Goal: Task Accomplishment & Management: Manage account settings

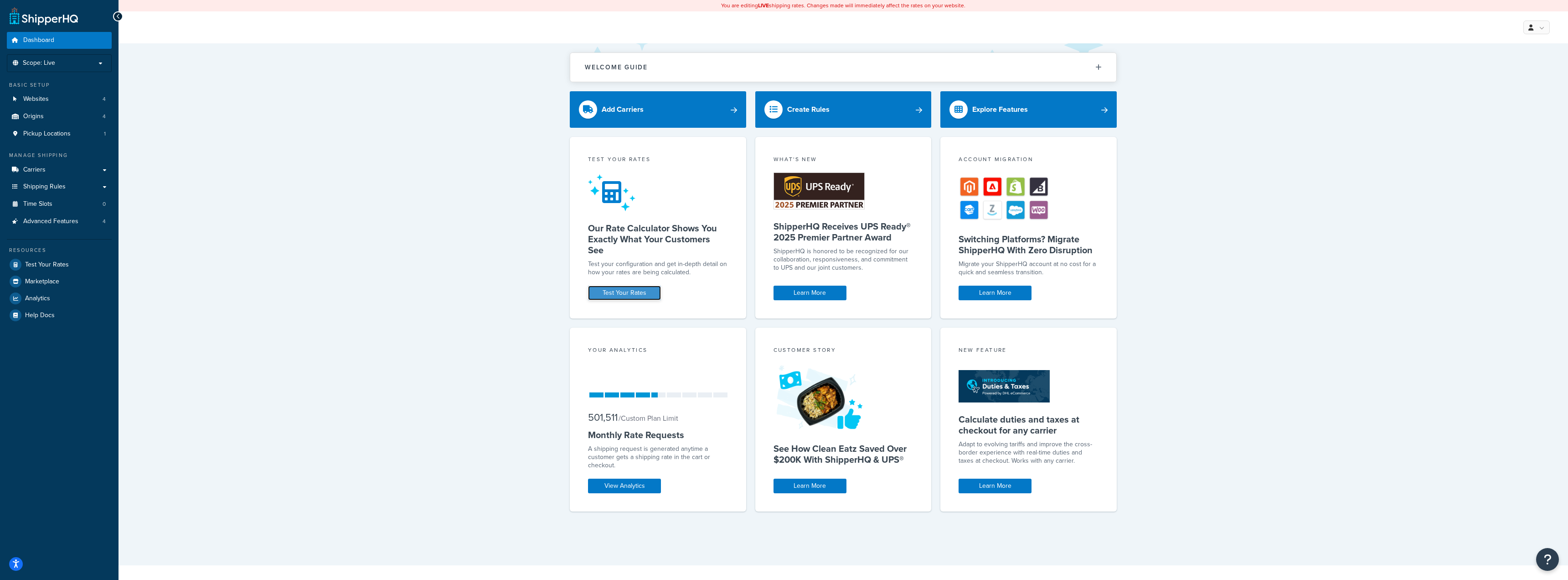
click at [626, 298] on link "Test Your Rates" at bounding box center [624, 293] width 73 height 15
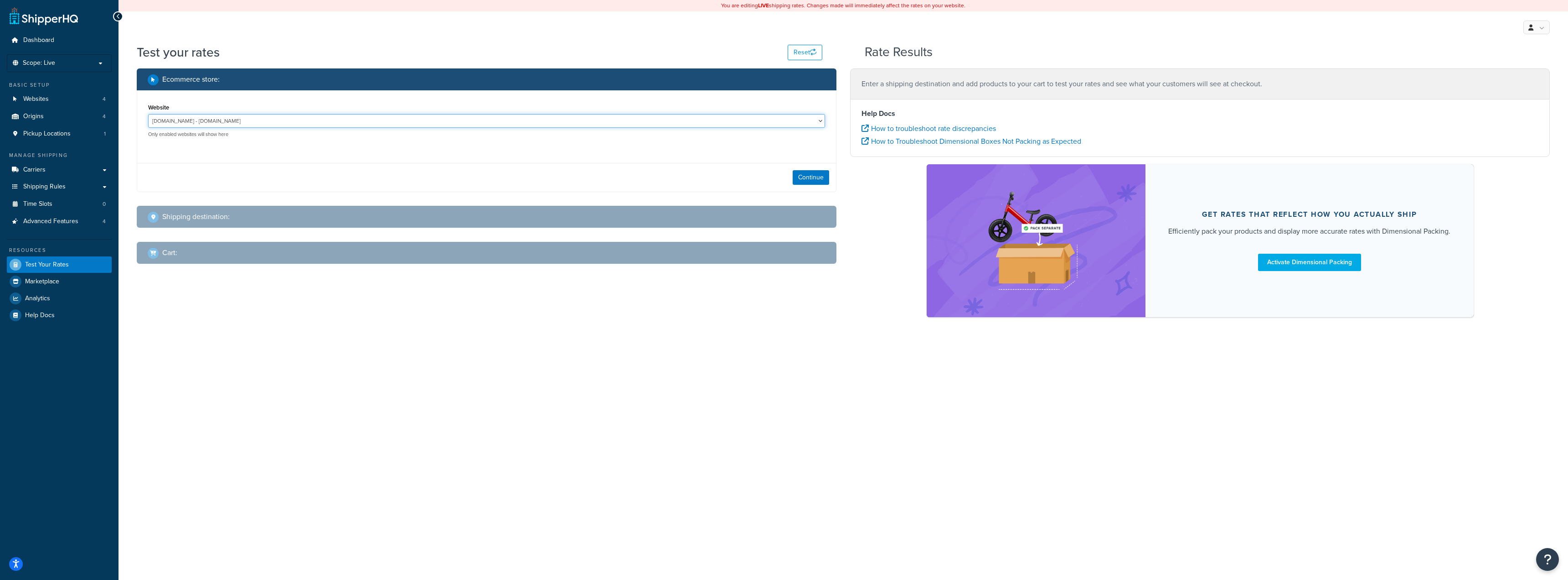
click at [538, 124] on select "jomashop-m2.ddev.site - jomashop-m2.ddev.site Live Jomashop - https://www.jomas…" at bounding box center [487, 121] width 677 height 14
select select "c593598c520429d542d6944a9ea1c6d4"
click at [148, 114] on select "jomashop-m2.ddev.site - jomashop-m2.ddev.site Live Jomashop - https://www.jomas…" at bounding box center [487, 121] width 677 height 14
click at [811, 178] on button "Continue" at bounding box center [810, 177] width 36 height 15
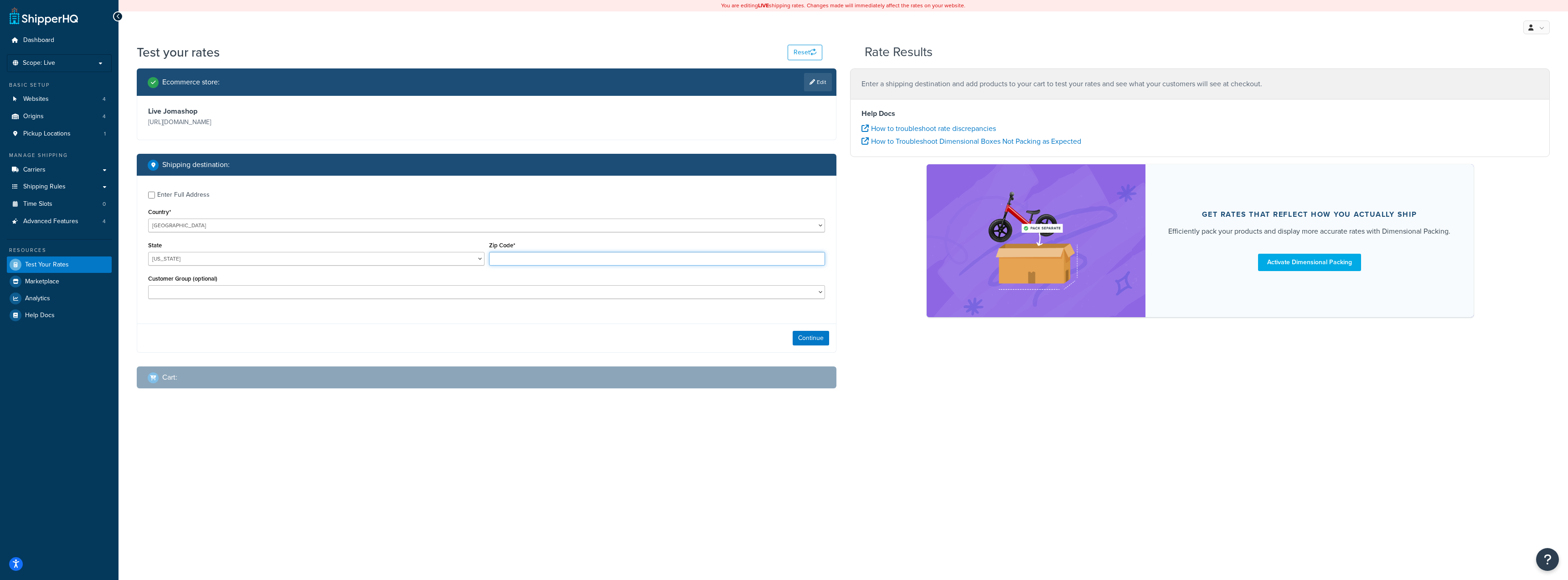
click at [543, 257] on input "Zip Code*" at bounding box center [657, 258] width 337 height 14
type input "11516"
click at [297, 299] on select "Balaan Group General magento_admin NOT LOGGED IN Poizon Group Retailer Tax Exem…" at bounding box center [487, 291] width 677 height 14
select select "magento_admin"
click at [148, 286] on select "Balaan Group General magento_admin NOT LOGGED IN Poizon Group Retailer Tax Exem…" at bounding box center [487, 291] width 677 height 14
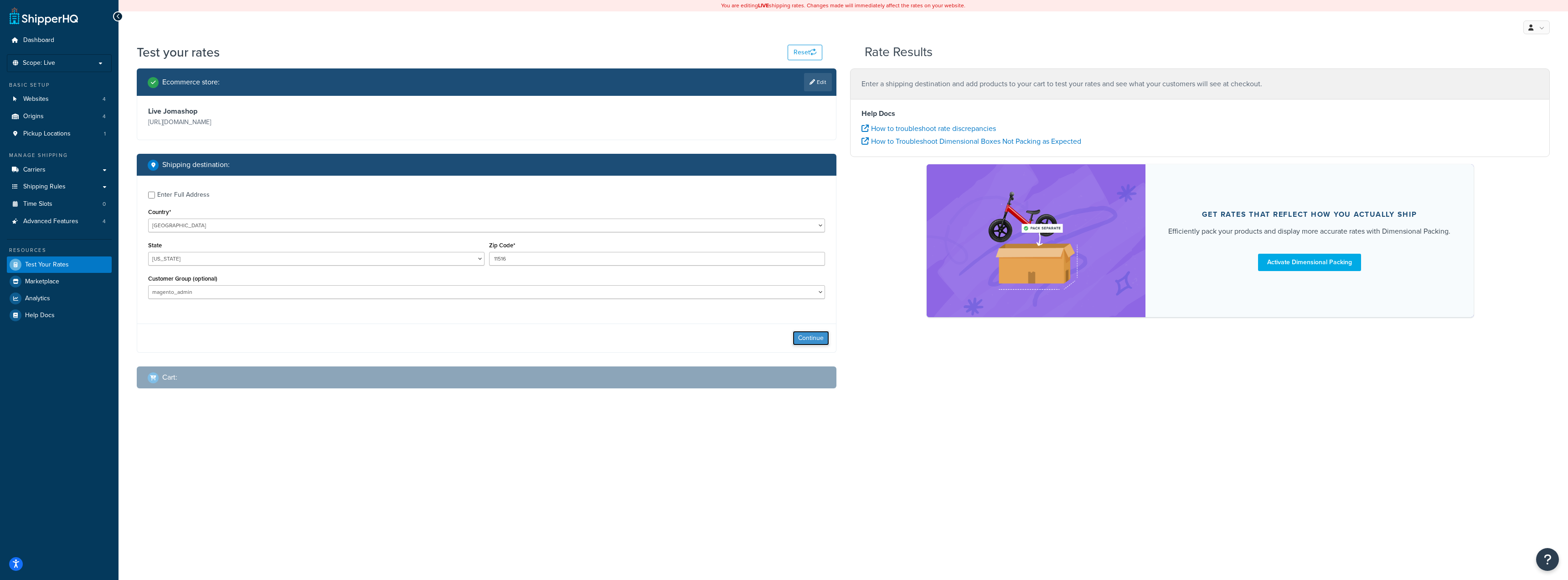
click at [809, 335] on button "Continue" at bounding box center [810, 338] width 36 height 15
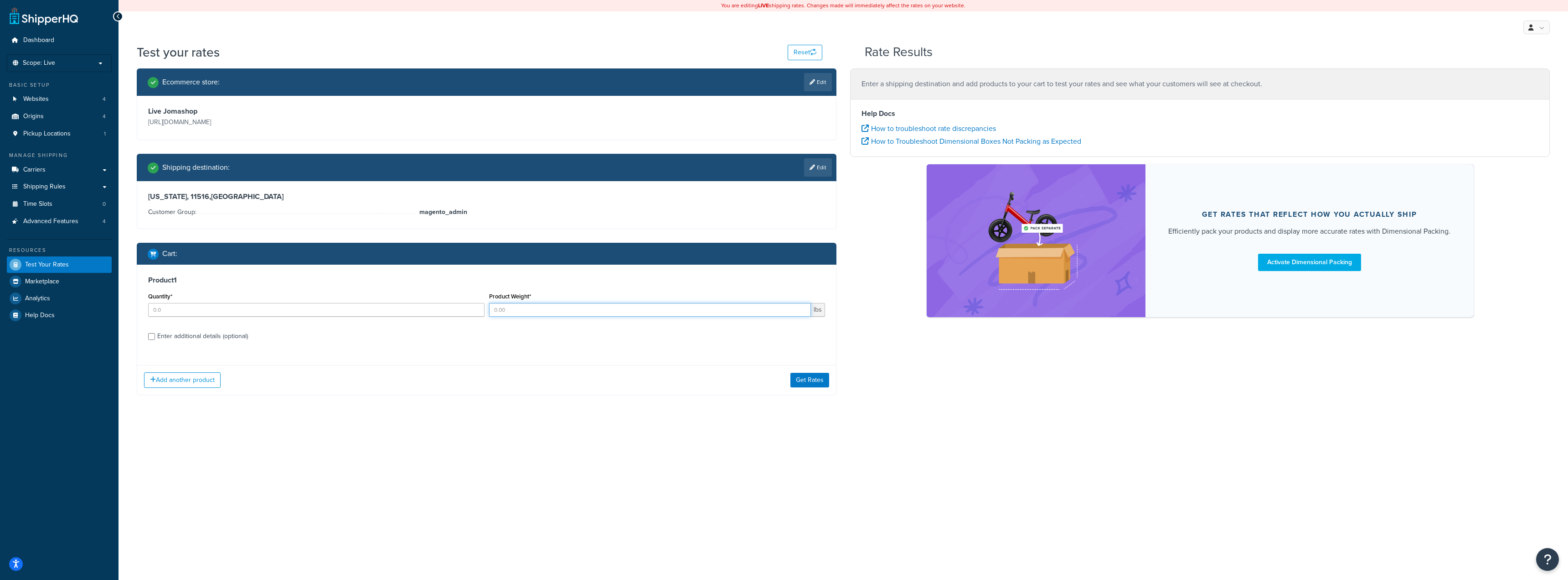
click at [566, 311] on input "Product Weight*" at bounding box center [650, 309] width 323 height 14
type input "1"
click at [255, 308] on input "Quantity*" at bounding box center [316, 309] width 337 height 14
type input "1"
click at [824, 379] on button "Get Rates" at bounding box center [809, 380] width 39 height 15
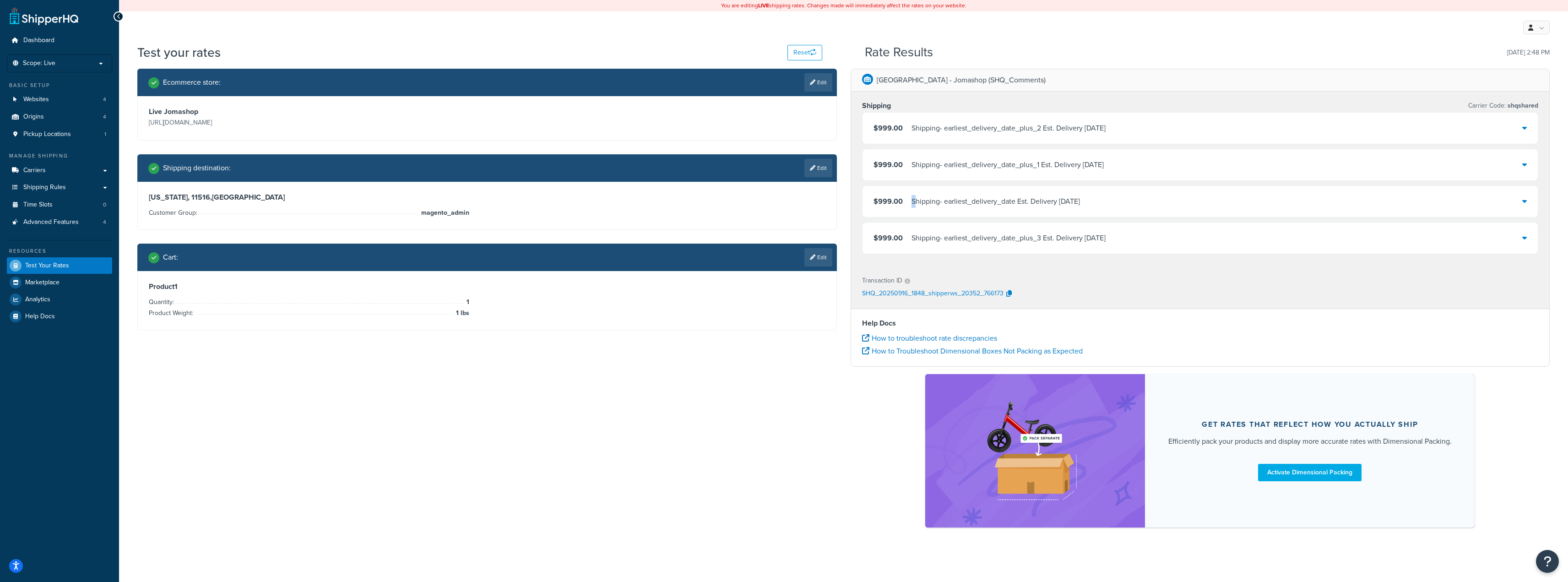
click at [912, 196] on div "Shipping - earliest_delivery_date Est. Delivery Thu, Sep 18, 2025" at bounding box center [995, 201] width 169 height 13
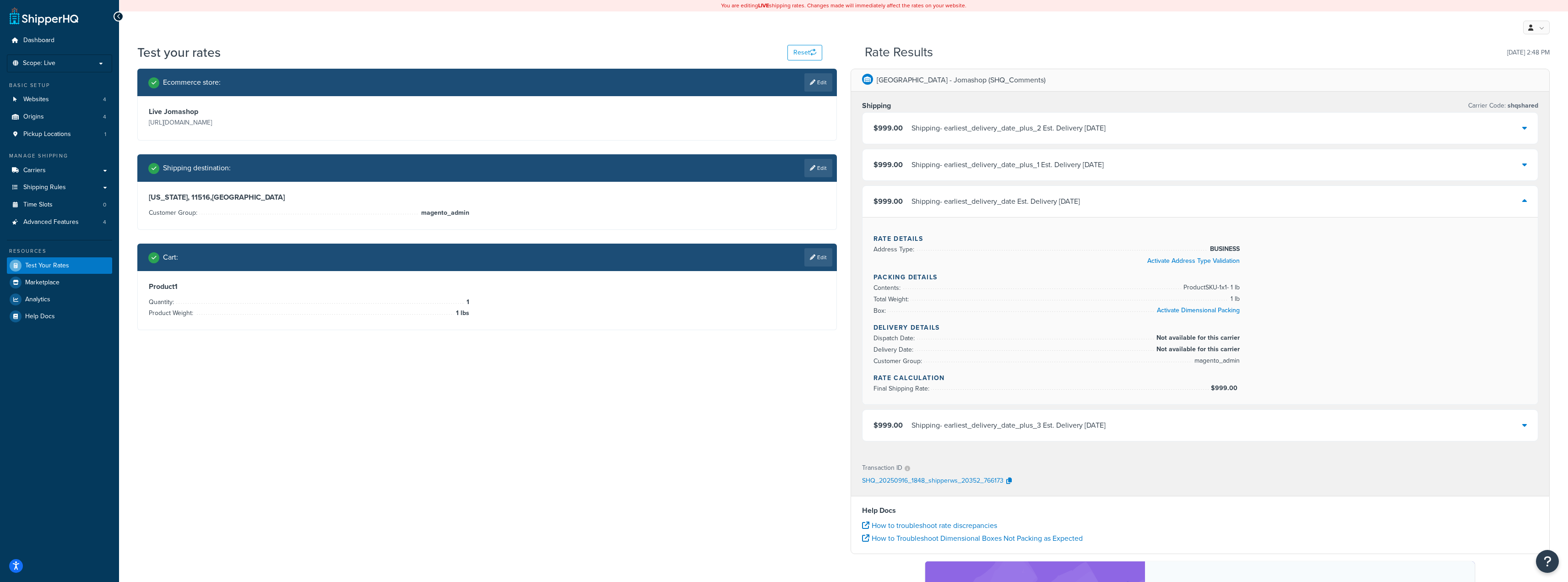
click at [1033, 210] on div "$999.00 Shipping - earliest_delivery_date Est. Delivery Thu, Sep 18, 2025" at bounding box center [1200, 201] width 676 height 31
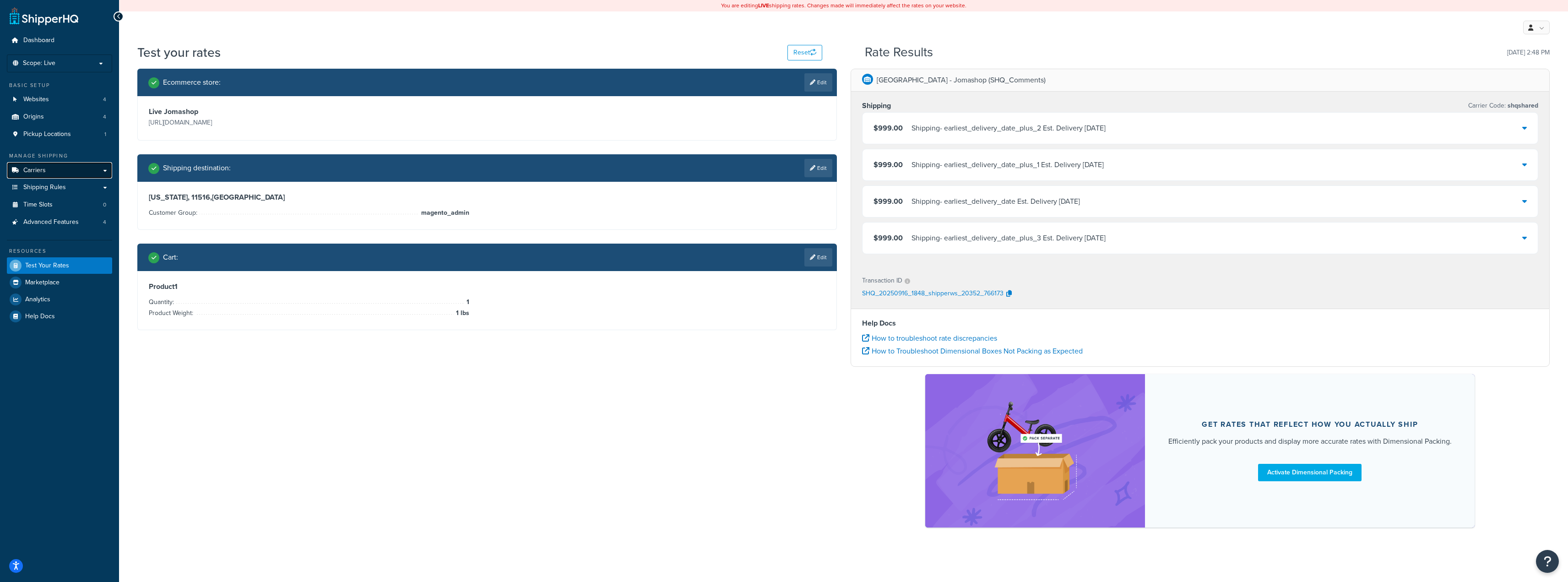
click at [41, 169] on span "Carriers" at bounding box center [34, 170] width 22 height 7
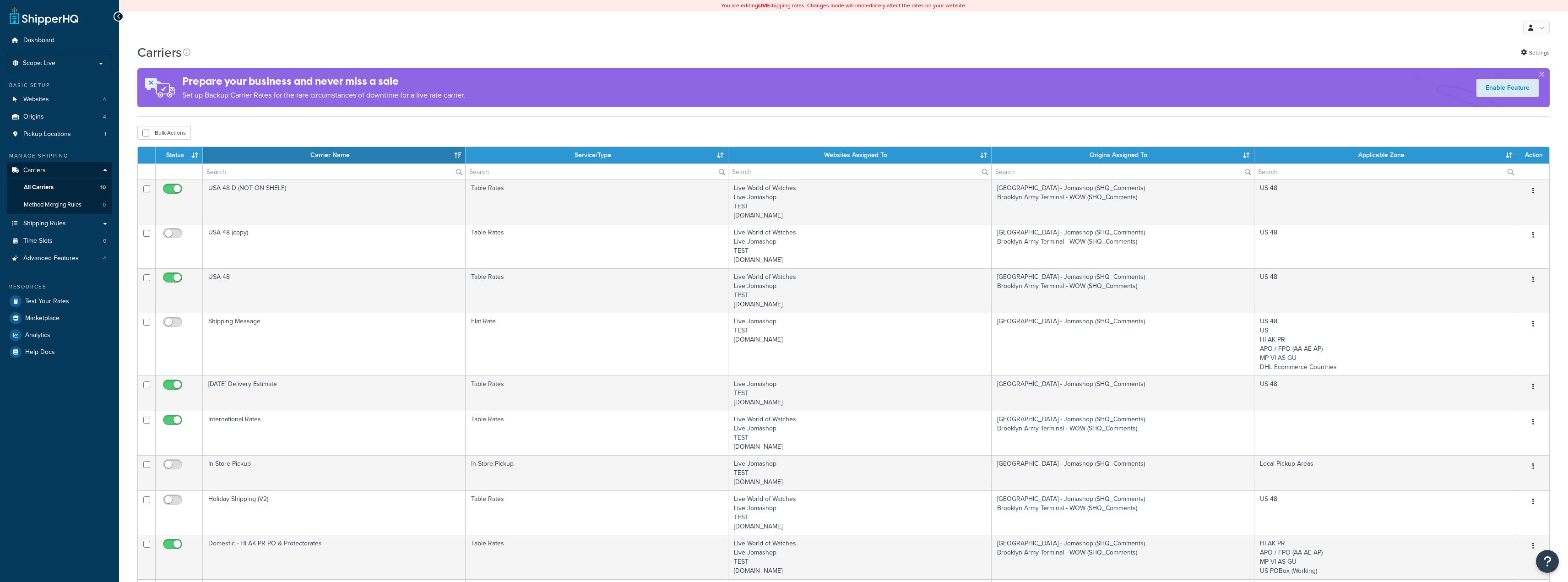
select select "15"
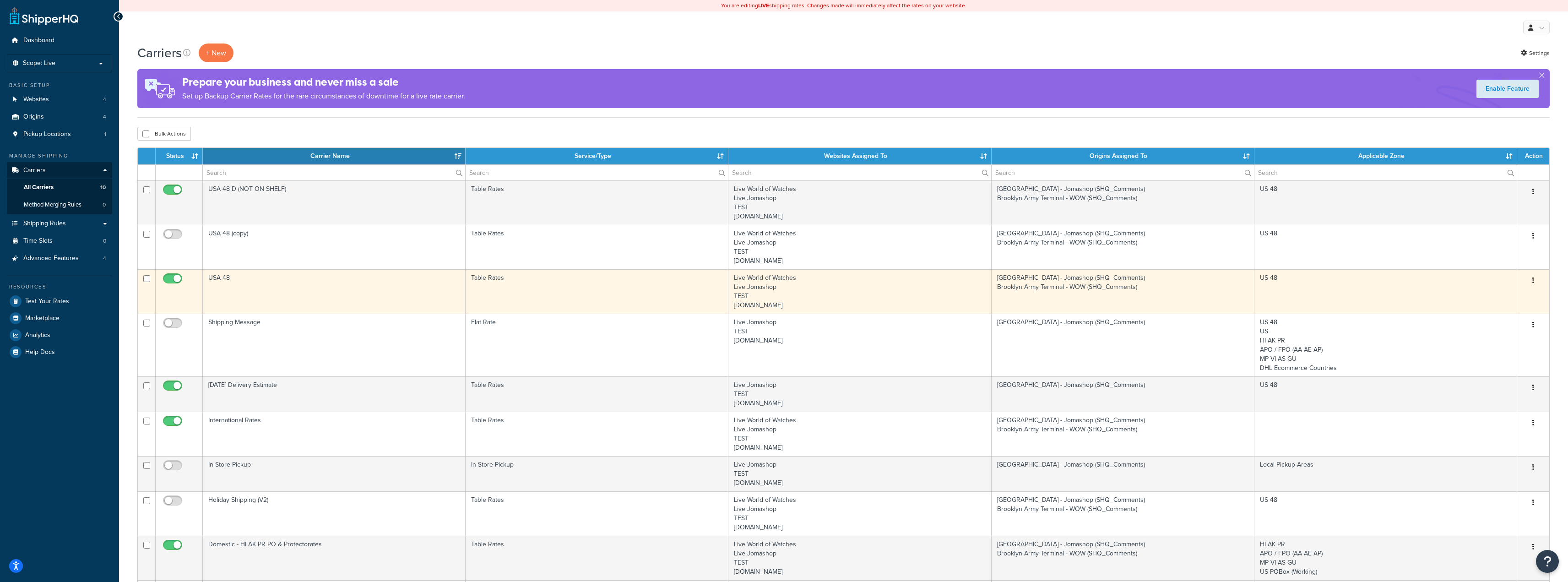
click at [1532, 279] on button "button" at bounding box center [1533, 280] width 13 height 15
click at [1502, 298] on link "Edit" at bounding box center [1496, 299] width 73 height 19
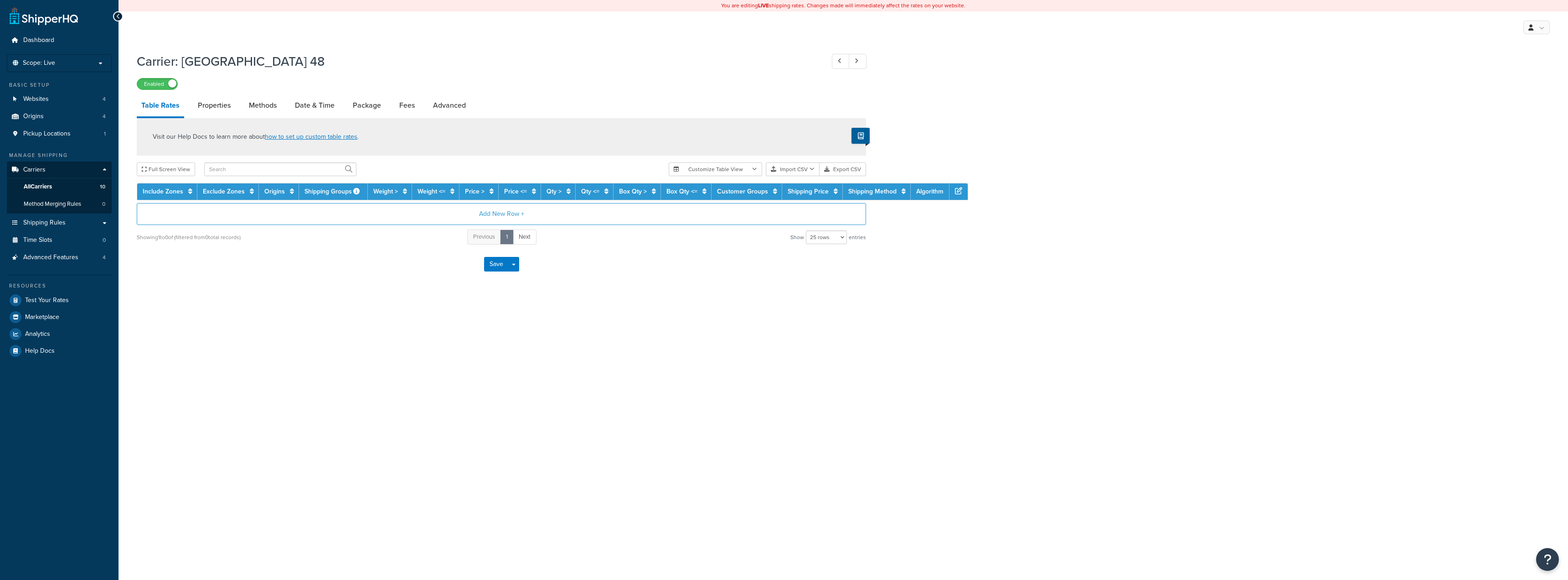
select select "25"
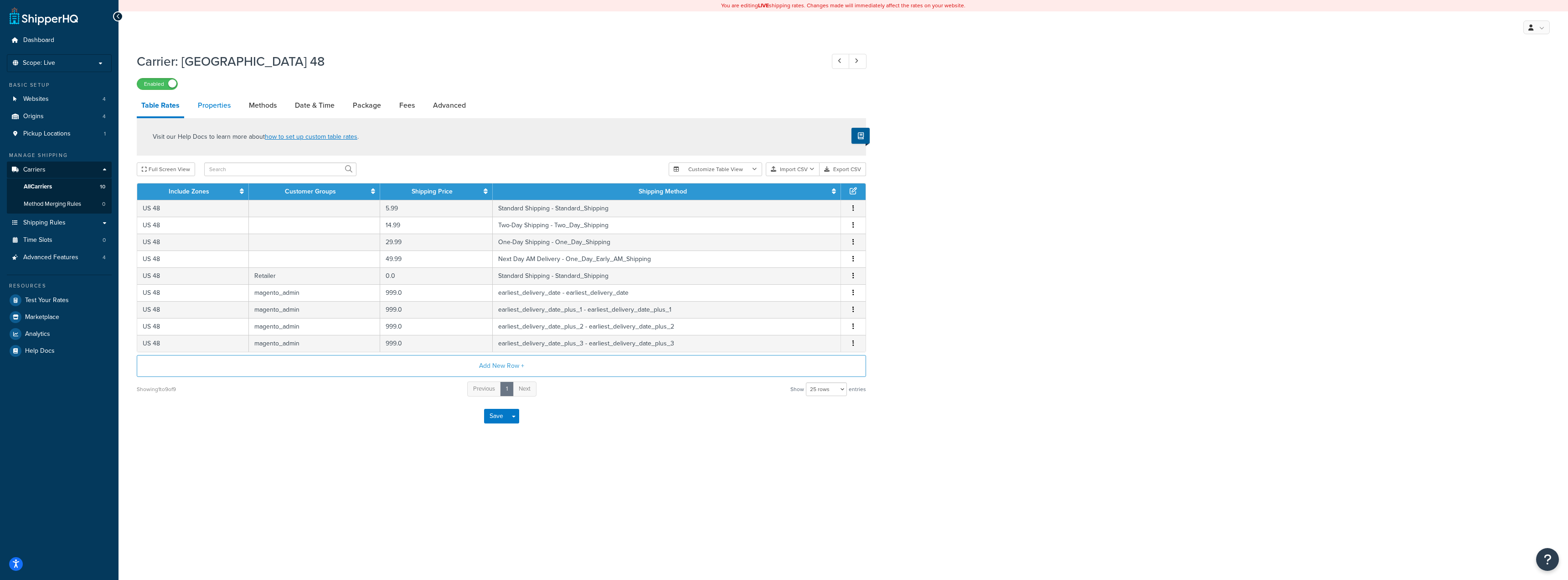
click at [215, 109] on link "Properties" at bounding box center [213, 106] width 42 height 22
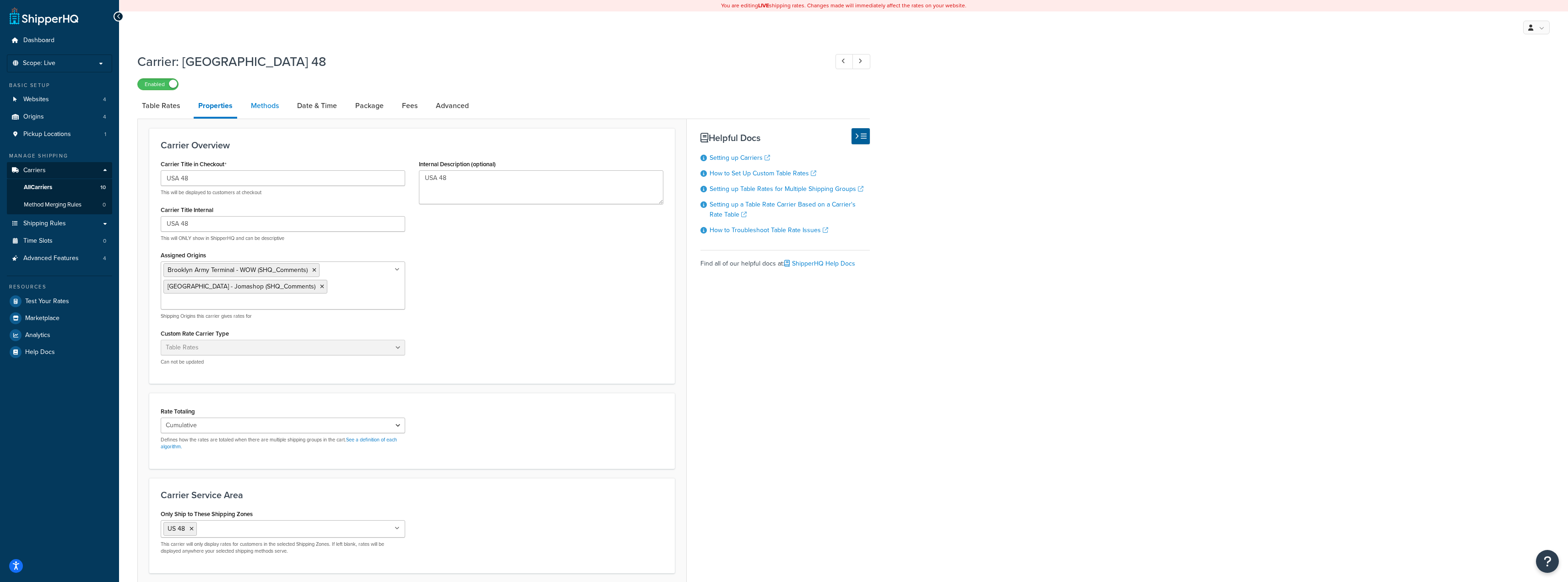
click at [270, 109] on link "Methods" at bounding box center [264, 106] width 37 height 22
select select "25"
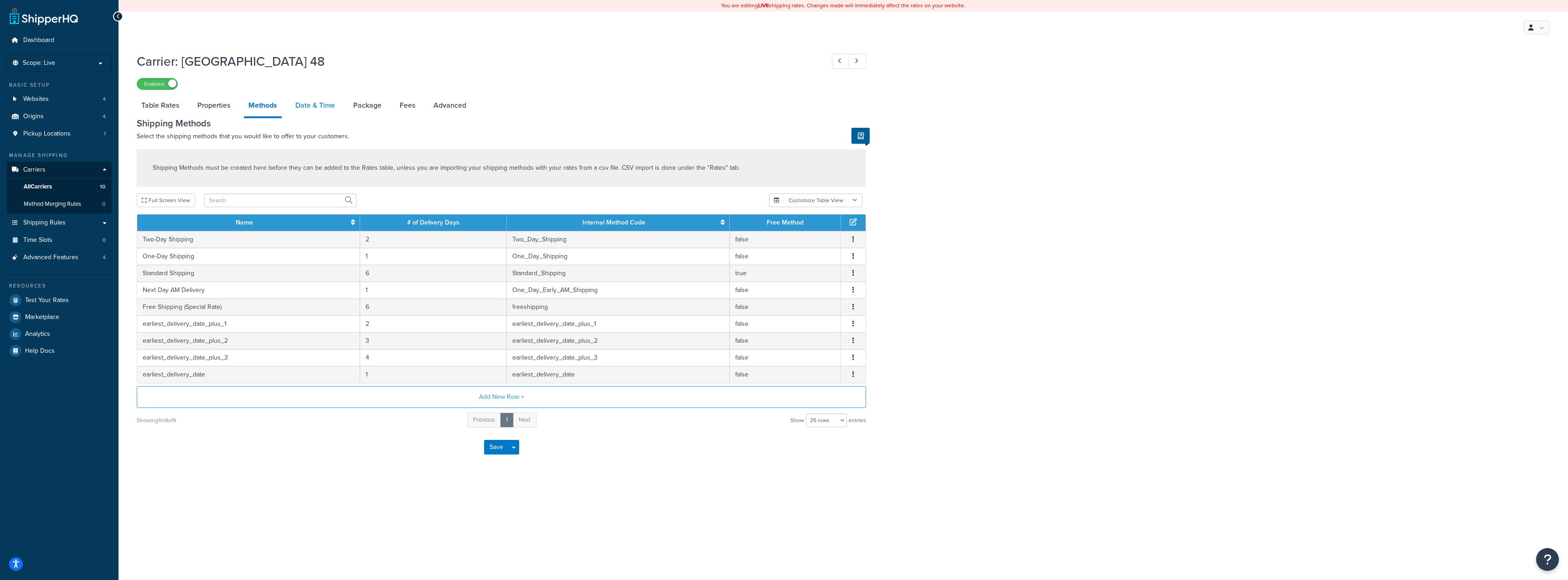
click at [310, 109] on link "Date & Time" at bounding box center [315, 106] width 49 height 22
select select "yMMMEd"
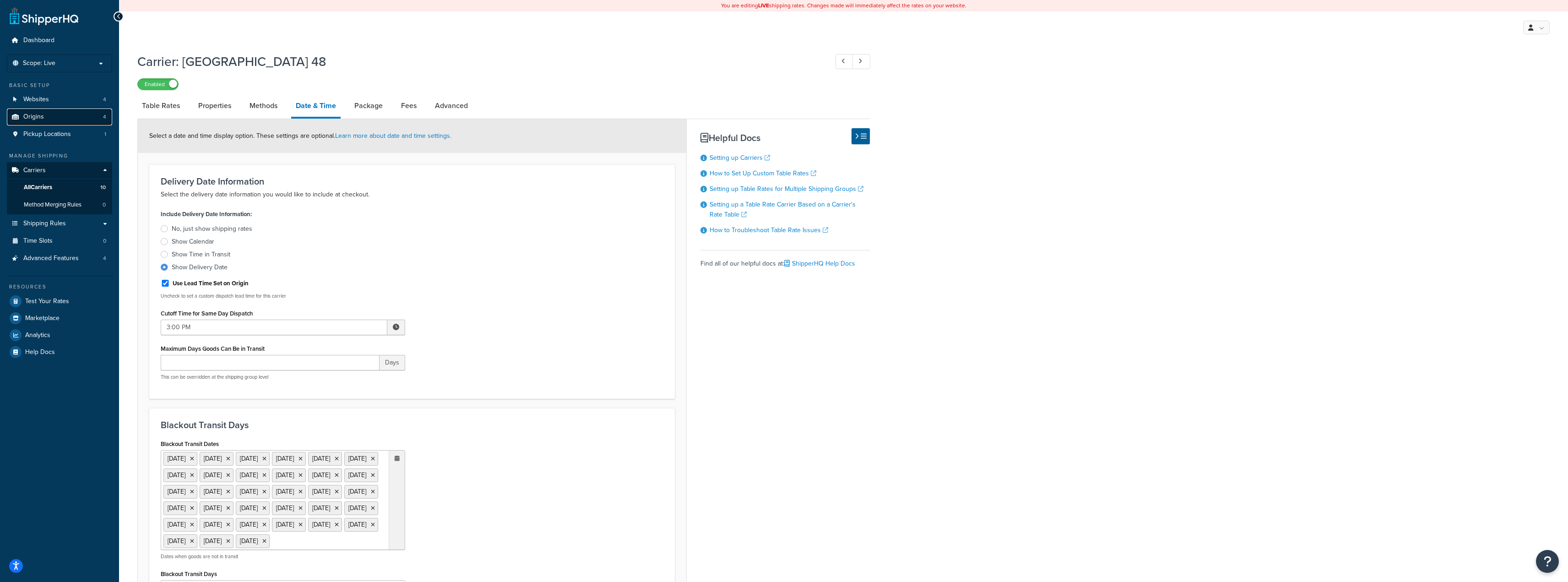
click at [53, 115] on link "Origins 4" at bounding box center [59, 116] width 105 height 17
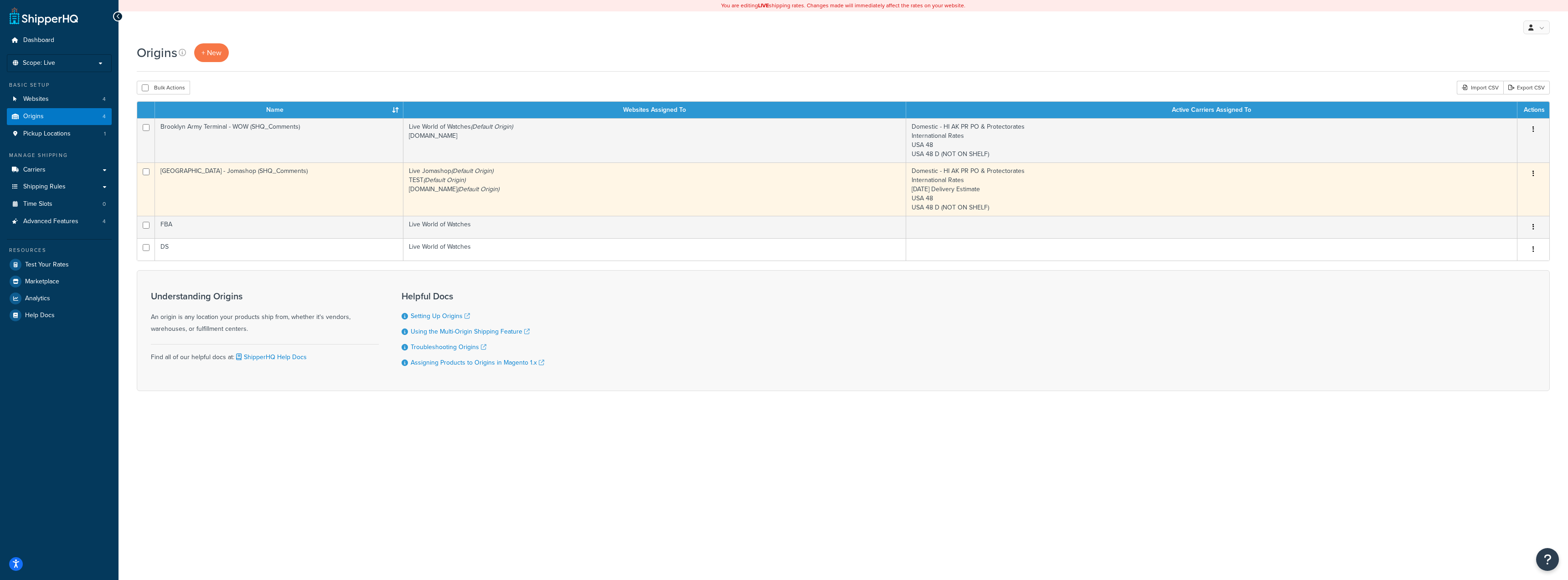
click at [1533, 174] on icon "button" at bounding box center [1534, 173] width 2 height 6
click at [1498, 190] on link "Edit" at bounding box center [1503, 191] width 72 height 19
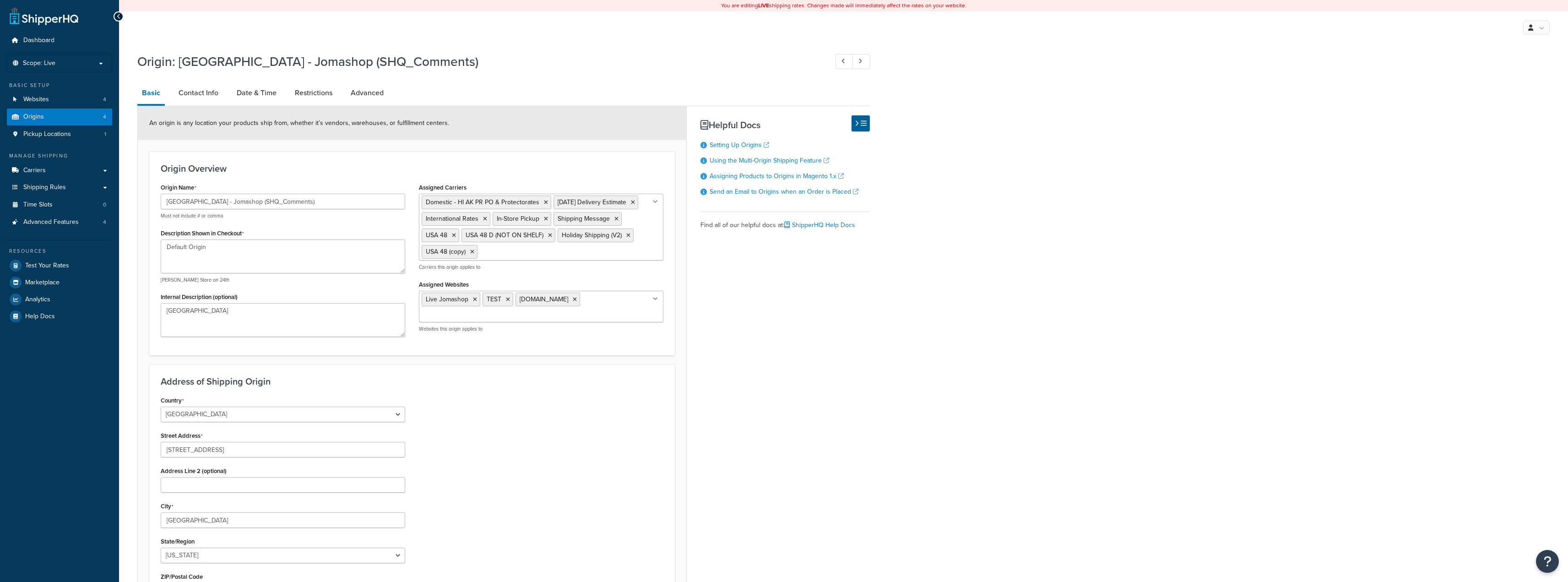
select select "32"
click at [258, 92] on link "Date & Time" at bounding box center [256, 93] width 49 height 22
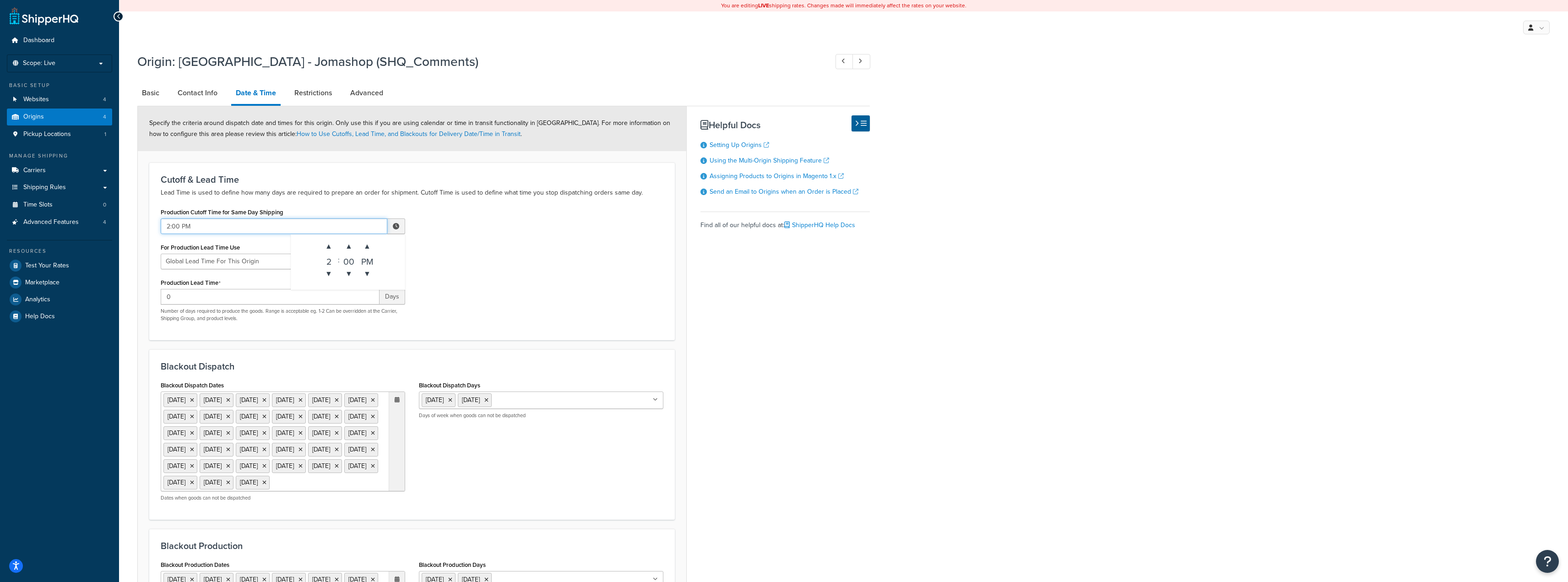
click at [225, 225] on input "2:00 PM" at bounding box center [274, 225] width 226 height 16
click at [394, 226] on span at bounding box center [396, 225] width 7 height 7
click at [396, 226] on span at bounding box center [396, 225] width 7 height 7
click at [329, 250] on span "▲" at bounding box center [329, 247] width 19 height 19
type input "3:00 PM"
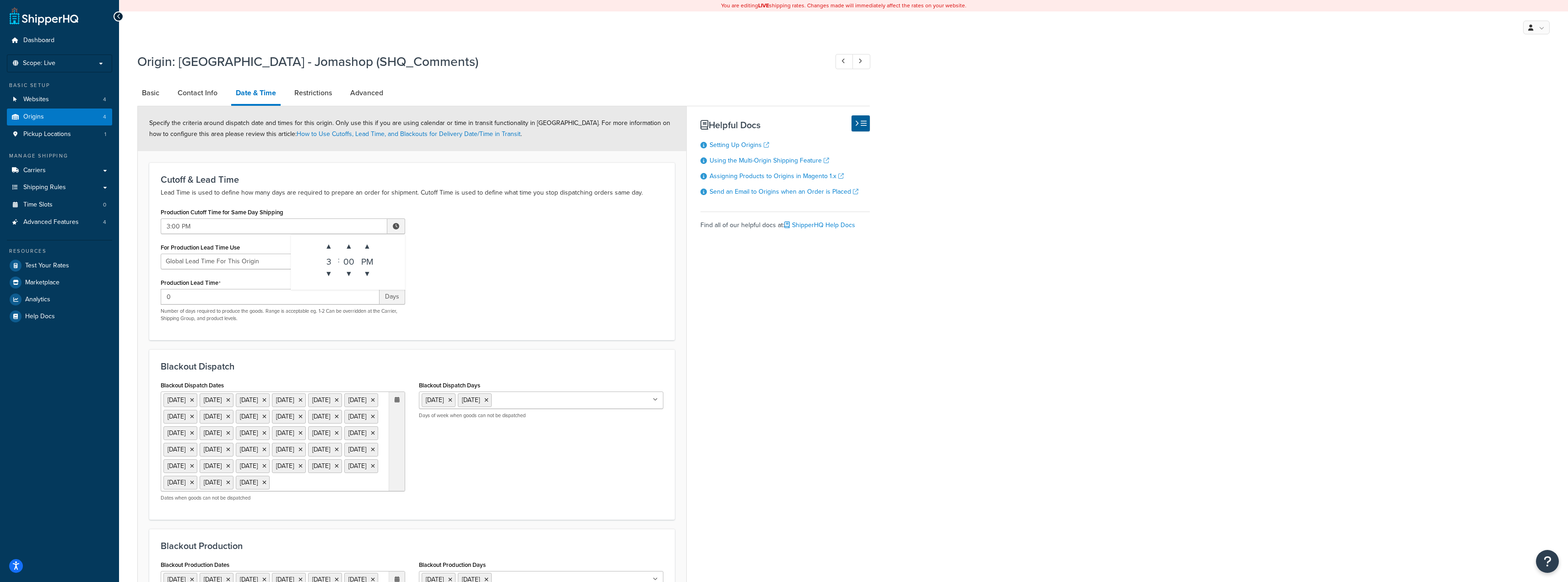
click at [399, 228] on span at bounding box center [396, 225] width 7 height 7
click at [493, 251] on div "Production Cutoff Time for Same Day Shipping 3:00 PM ▲ 3 ▼ : ▲ 00 ▼ ▲ PM ▼ For …" at bounding box center [412, 267] width 516 height 123
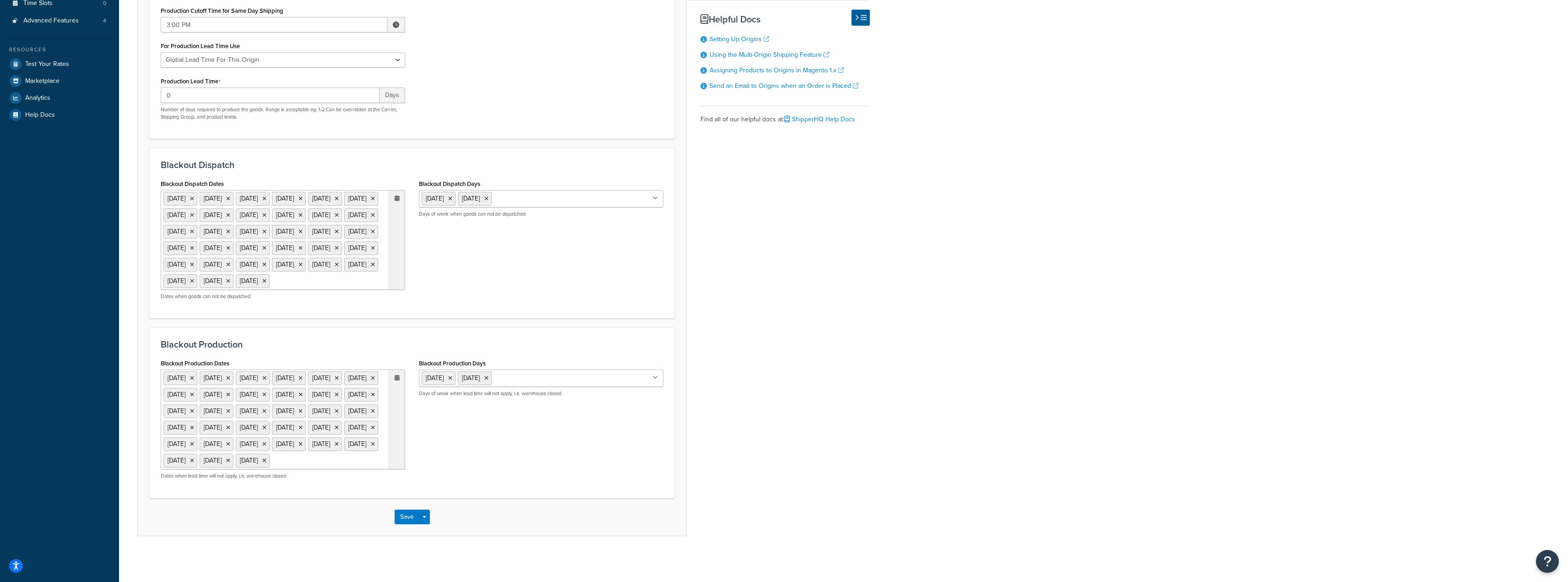
scroll to position [301, 0]
click at [407, 516] on button "Save" at bounding box center [407, 517] width 25 height 15
